Goal: Task Accomplishment & Management: Use online tool/utility

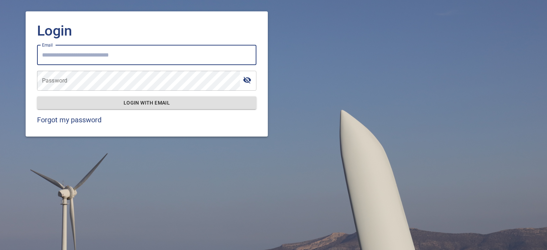
click at [139, 53] on input "Email" at bounding box center [146, 55] width 219 height 20
type input "**********"
click at [138, 106] on span "Login with email" at bounding box center [147, 103] width 208 height 9
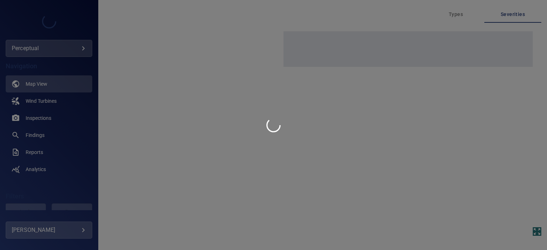
type input "**********"
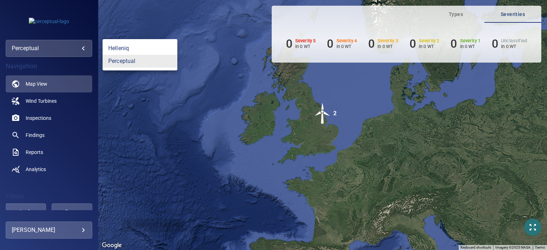
click at [75, 53] on body "**********" at bounding box center [273, 125] width 547 height 250
click at [120, 49] on link "helleniq" at bounding box center [140, 48] width 75 height 13
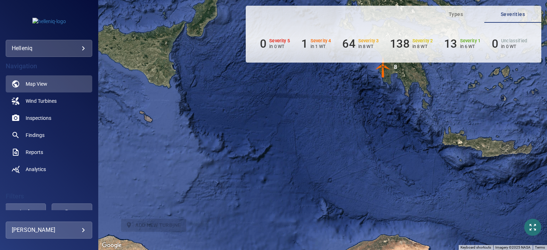
drag, startPoint x: 350, startPoint y: 124, endPoint x: 317, endPoint y: 168, distance: 54.8
click at [317, 168] on div "To activate drag with keyboard, press Alt + Enter. Once in keyboard drag state,…" at bounding box center [322, 125] width 449 height 250
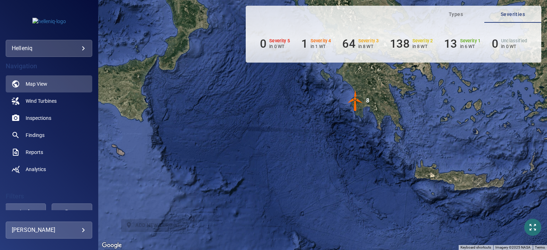
drag, startPoint x: 352, startPoint y: 125, endPoint x: 318, endPoint y: 158, distance: 47.1
click at [318, 158] on div "To activate drag with keyboard, press Alt + Enter. Once in keyboard drag state,…" at bounding box center [322, 125] width 449 height 250
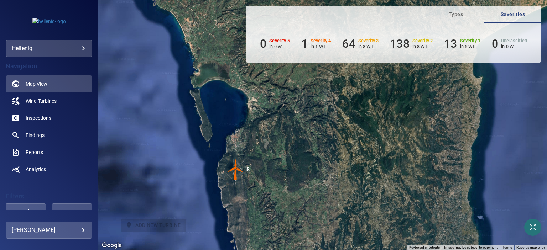
click at [290, 164] on div "To activate drag with keyboard, press Alt + Enter. Once in keyboard drag state,…" at bounding box center [322, 125] width 449 height 250
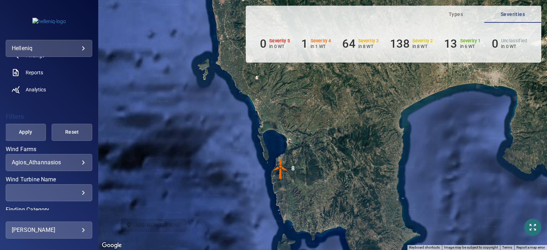
scroll to position [110, 0]
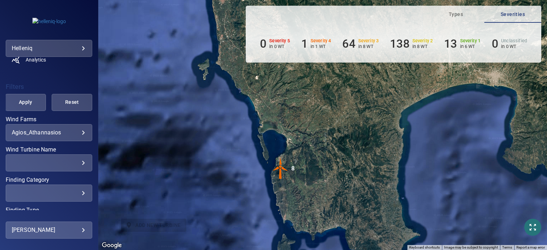
click at [76, 131] on body "**********" at bounding box center [273, 125] width 547 height 250
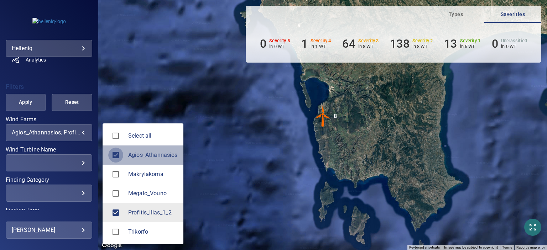
type input "**********"
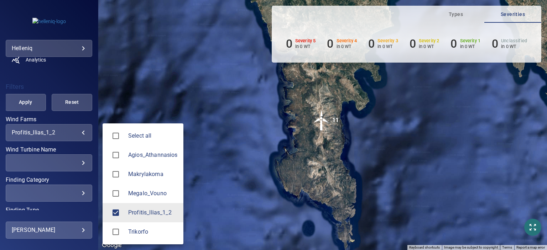
click at [80, 163] on div at bounding box center [273, 125] width 547 height 250
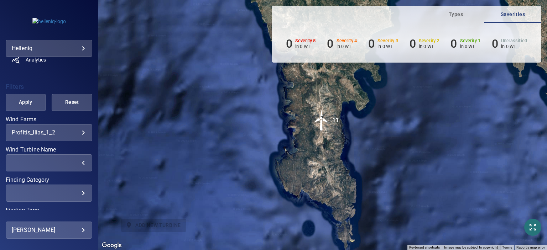
click at [80, 163] on div "​" at bounding box center [49, 163] width 74 height 7
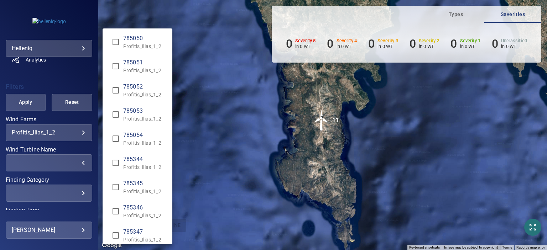
scroll to position [51, 0]
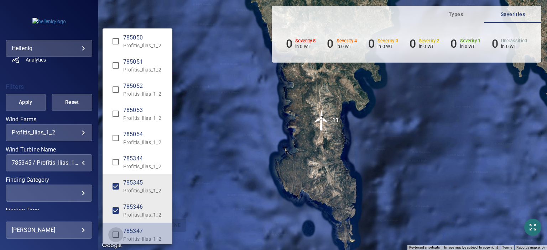
type input "**********"
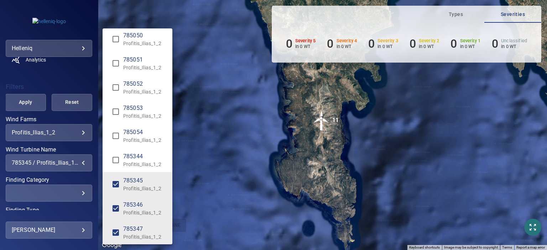
scroll to position [56, 0]
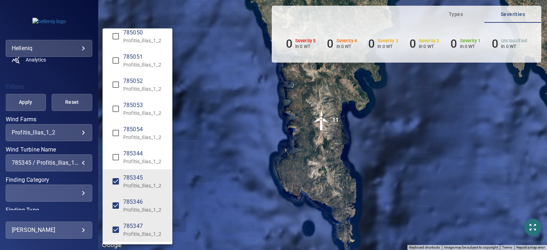
click at [96, 150] on div "Wind Turbine Name" at bounding box center [273, 125] width 547 height 250
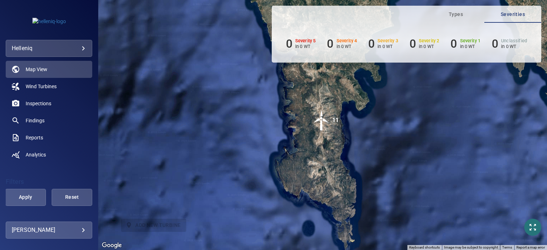
scroll to position [0, 0]
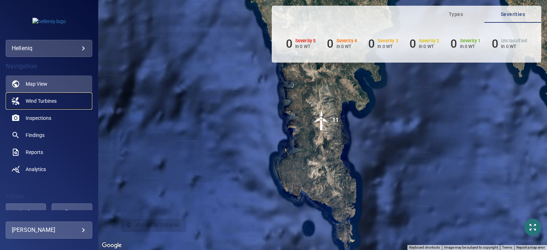
click at [65, 104] on link "Wind Turbines" at bounding box center [49, 101] width 87 height 17
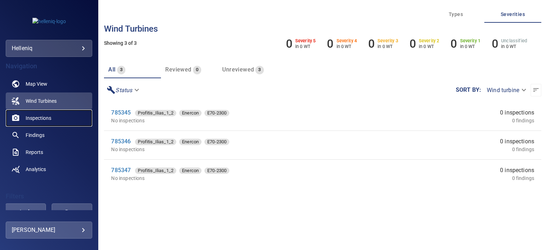
click at [59, 116] on link "Inspections" at bounding box center [49, 118] width 87 height 17
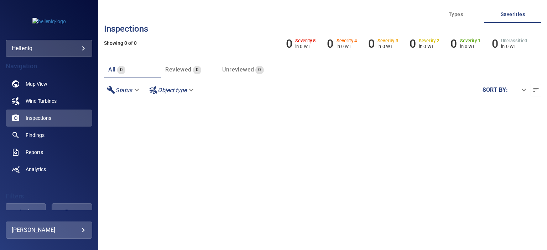
click at [134, 89] on body "**********" at bounding box center [273, 125] width 547 height 250
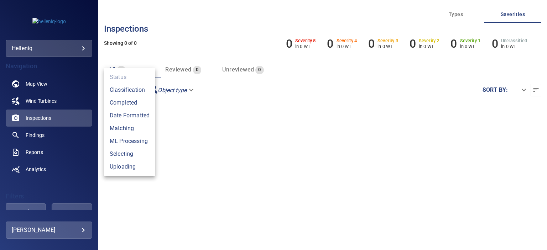
click at [188, 92] on div at bounding box center [273, 125] width 547 height 250
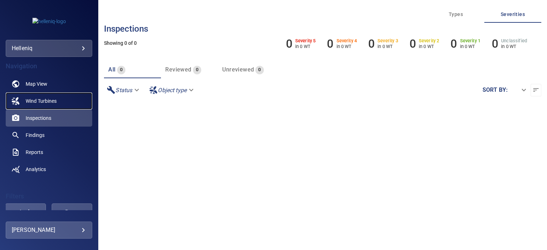
click at [72, 96] on link "Wind Turbines" at bounding box center [49, 101] width 87 height 17
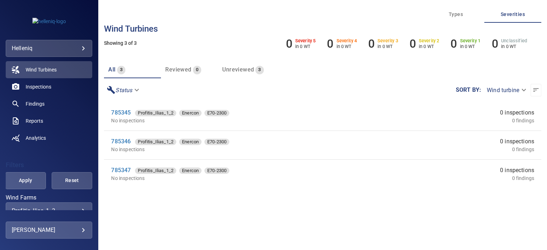
scroll to position [32, 0]
click at [74, 142] on link "Analytics" at bounding box center [49, 137] width 87 height 17
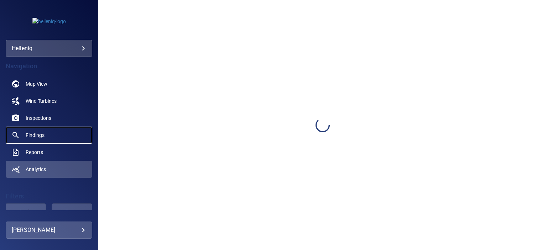
click at [76, 137] on link "Findings" at bounding box center [49, 135] width 87 height 17
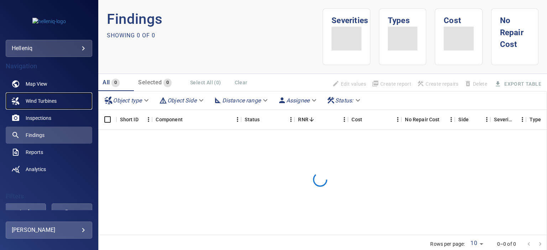
click at [69, 98] on link "Wind Turbines" at bounding box center [49, 101] width 87 height 17
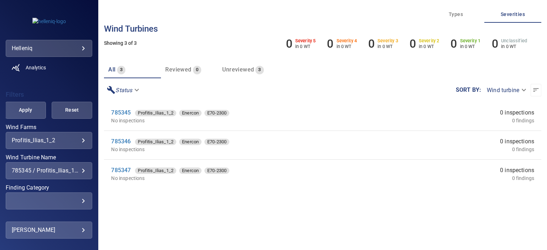
scroll to position [160, 0]
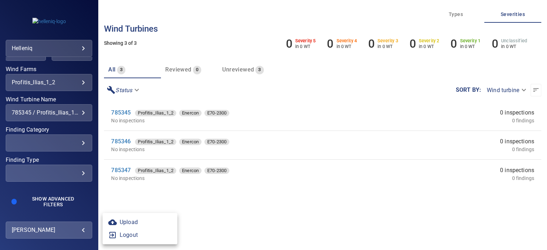
click at [63, 232] on body "**********" at bounding box center [273, 125] width 547 height 250
click at [141, 227] on link "Upload" at bounding box center [140, 222] width 75 height 13
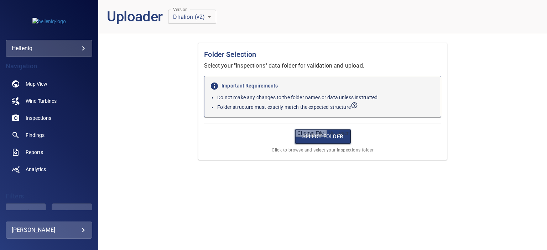
click at [309, 135] on input "file" at bounding box center [322, 136] width 57 height 15
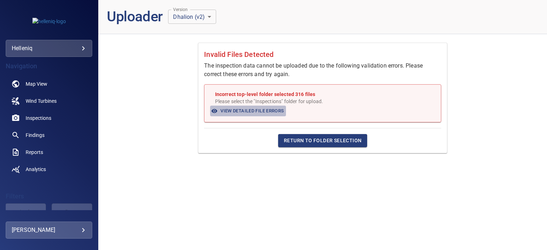
click at [266, 109] on span "View Detailed File Errors" at bounding box center [248, 111] width 72 height 8
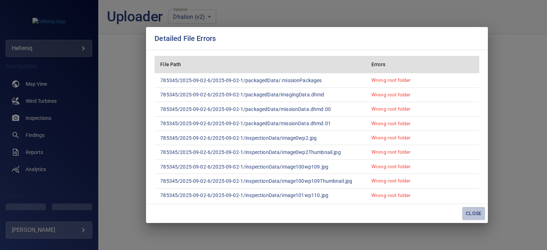
click at [475, 213] on span "Close" at bounding box center [473, 213] width 17 height 9
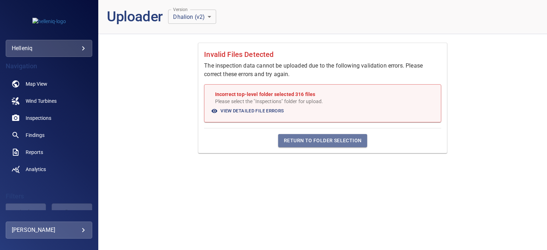
click at [337, 142] on span "Return to Folder Selection" at bounding box center [323, 140] width 78 height 9
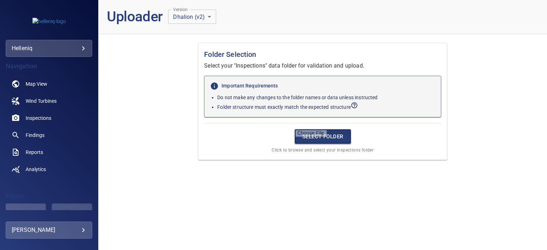
click at [330, 136] on input "file" at bounding box center [322, 136] width 57 height 15
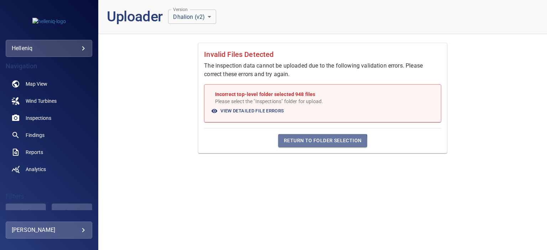
click at [307, 142] on span "Return to Folder Selection" at bounding box center [323, 140] width 78 height 9
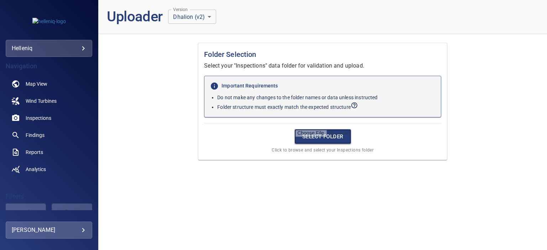
click at [307, 142] on input "file" at bounding box center [322, 136] width 57 height 15
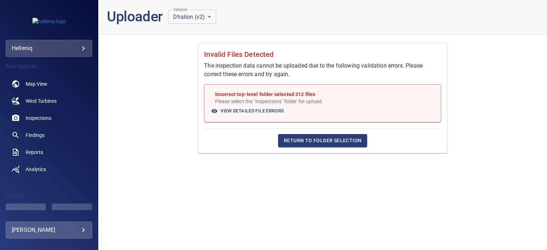
click at [307, 14] on header "Uploader Version Dhalion (v2) * Version" at bounding box center [322, 17] width 449 height 34
click at [310, 143] on span "Return to Folder Selection" at bounding box center [323, 140] width 78 height 9
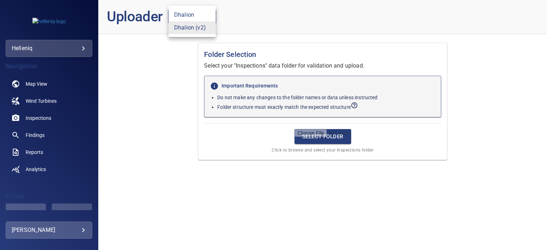
click at [209, 18] on body "**********" at bounding box center [273, 125] width 547 height 250
click at [233, 15] on div at bounding box center [273, 125] width 547 height 250
click at [335, 139] on input "file" at bounding box center [322, 136] width 57 height 15
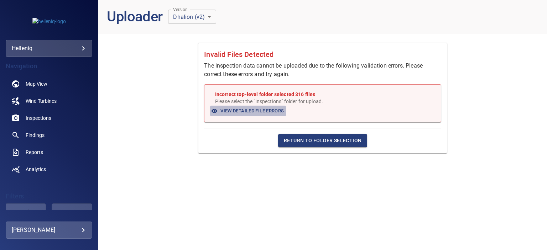
click at [262, 113] on span "View Detailed File Errors" at bounding box center [248, 111] width 72 height 8
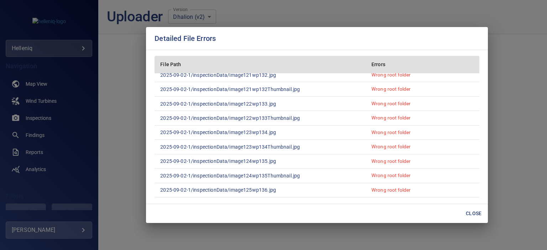
scroll to position [755, 0]
click at [477, 214] on span "Close" at bounding box center [473, 213] width 17 height 9
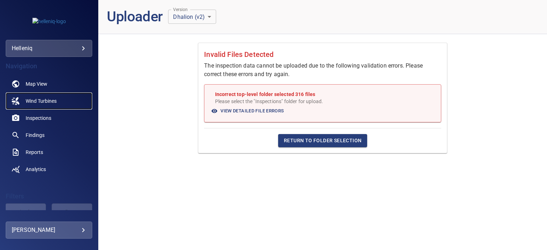
click at [56, 100] on span "Wind Turbines" at bounding box center [41, 101] width 31 height 7
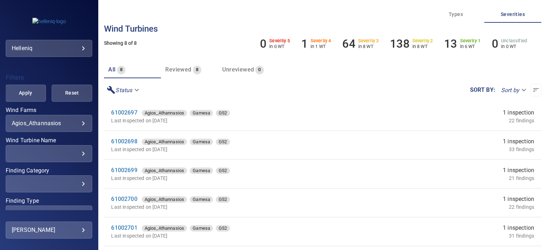
scroll to position [119, 0]
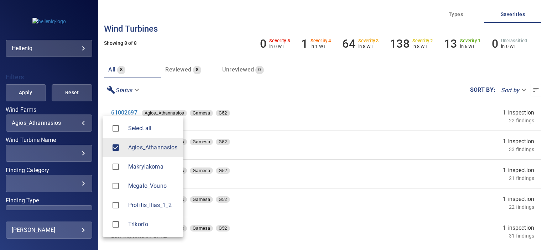
click at [80, 121] on body "**********" at bounding box center [273, 125] width 547 height 250
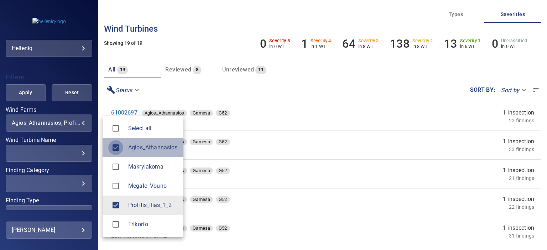
type input "**********"
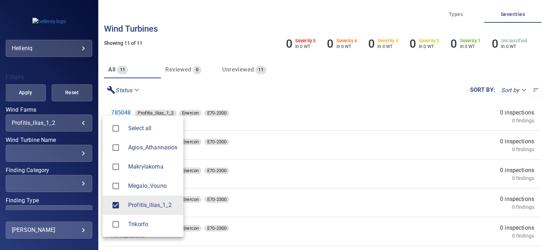
click at [181, 85] on div at bounding box center [273, 125] width 547 height 250
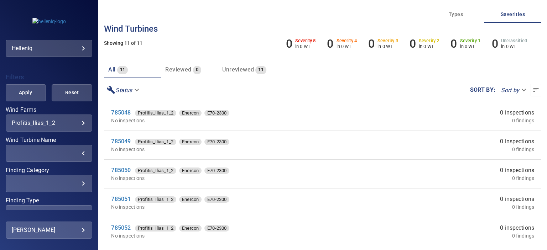
click at [74, 155] on div "​" at bounding box center [49, 153] width 74 height 7
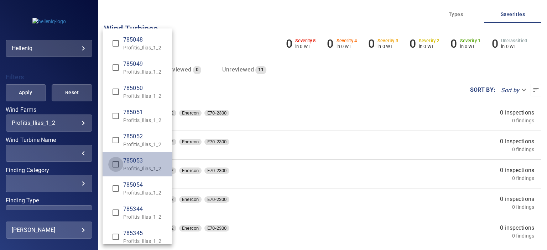
type input "**********"
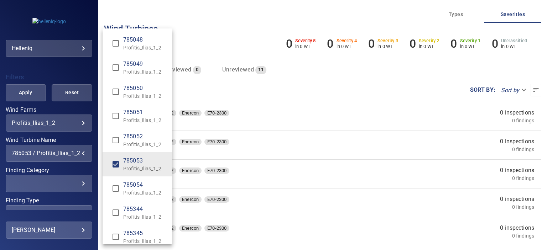
click at [230, 17] on div "Wind Turbine Name" at bounding box center [273, 125] width 547 height 250
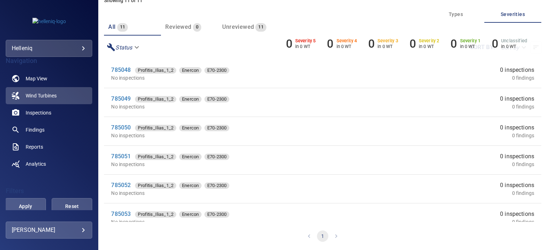
scroll to position [0, 0]
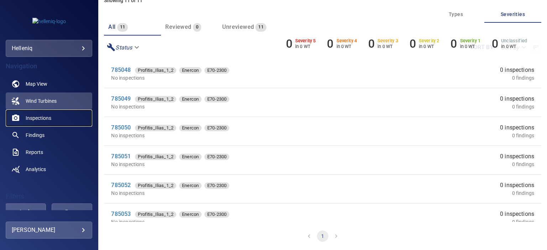
click at [52, 111] on link "Inspections" at bounding box center [49, 118] width 87 height 17
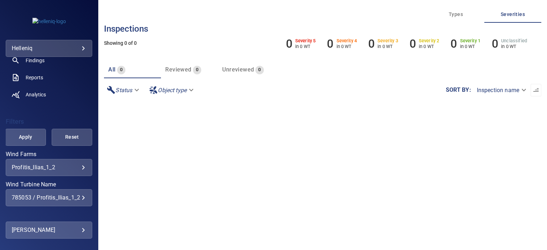
scroll to position [75, 0]
click at [31, 136] on span "Apply" at bounding box center [25, 136] width 23 height 9
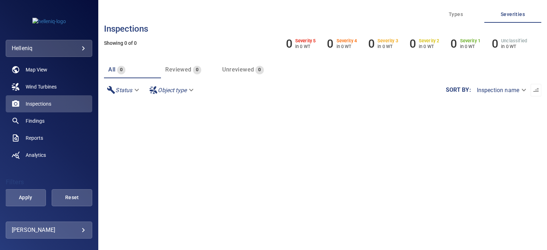
scroll to position [14, 0]
click at [52, 88] on span "Wind Turbines" at bounding box center [41, 86] width 31 height 7
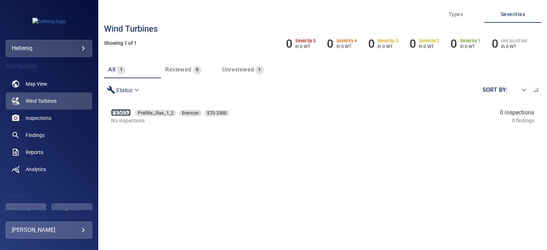
click at [119, 113] on link "785053" at bounding box center [121, 112] width 20 height 7
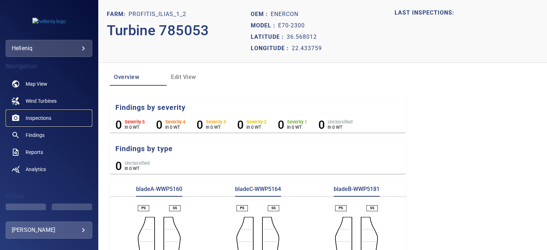
click at [61, 114] on link "Inspections" at bounding box center [49, 118] width 87 height 17
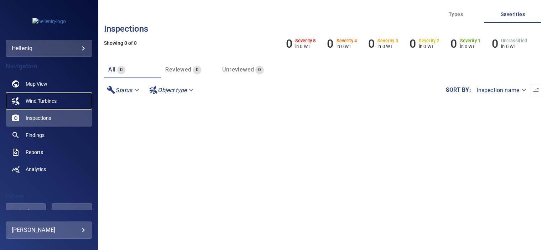
click at [56, 98] on span "Wind Turbines" at bounding box center [41, 101] width 31 height 7
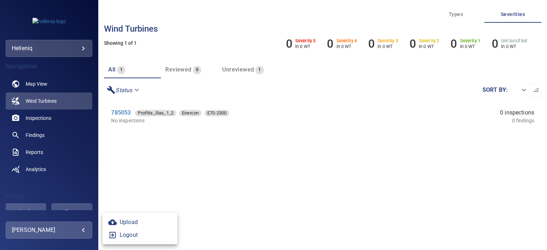
click at [81, 230] on body "**********" at bounding box center [273, 125] width 547 height 250
click at [134, 223] on link "Upload" at bounding box center [140, 222] width 75 height 13
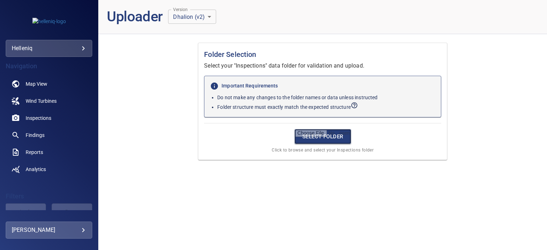
click at [323, 138] on input "file" at bounding box center [322, 136] width 57 height 15
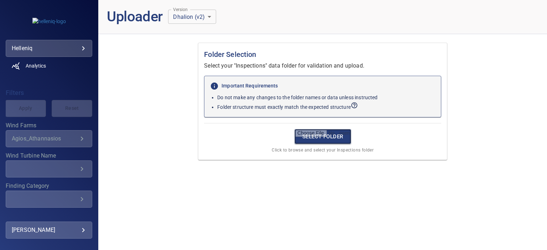
scroll to position [102, 0]
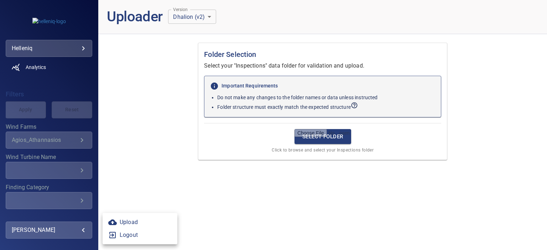
click at [72, 225] on body "**********" at bounding box center [273, 125] width 547 height 250
click at [135, 188] on div at bounding box center [273, 125] width 547 height 250
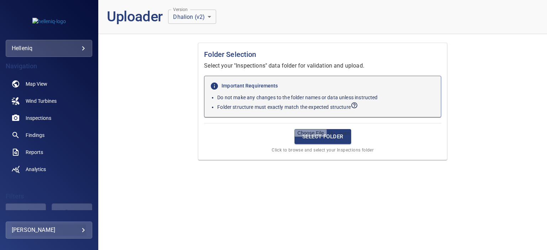
scroll to position [0, 0]
click at [330, 138] on input "file" at bounding box center [322, 136] width 57 height 15
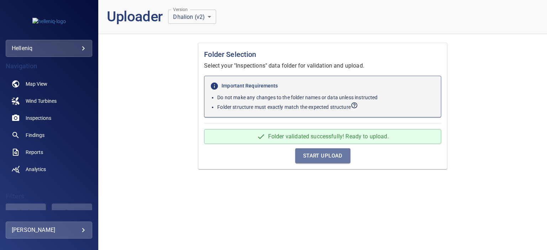
click at [324, 158] on span "Start Upload" at bounding box center [323, 155] width 40 height 9
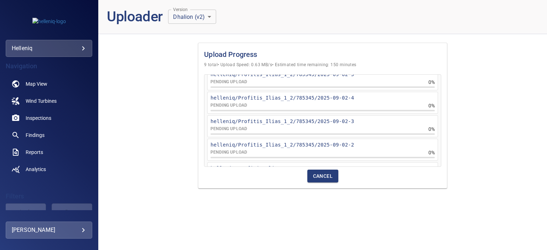
scroll to position [125, 0]
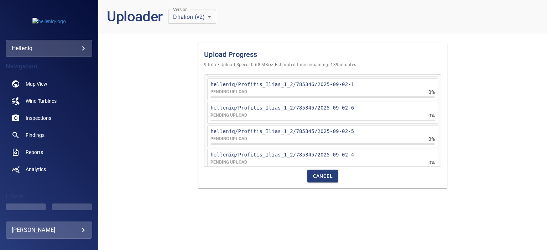
click at [324, 159] on div "PENDING UPLOAD 0%" at bounding box center [322, 162] width 224 height 7
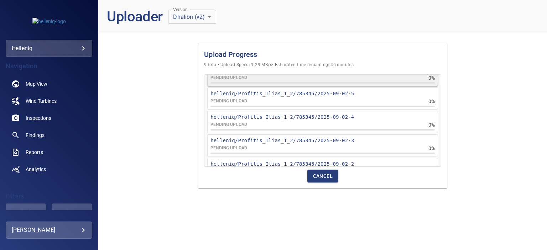
scroll to position [0, 0]
